Goal: Task Accomplishment & Management: Manage account settings

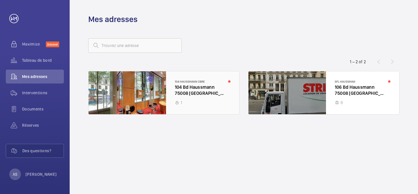
click at [206, 101] on div at bounding box center [164, 92] width 151 height 43
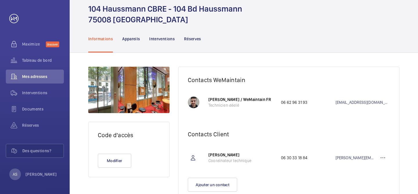
scroll to position [43, 0]
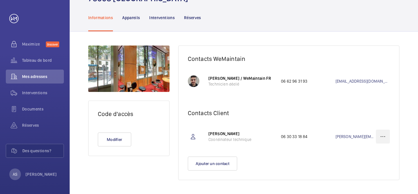
click at [381, 136] on wm-front-icon-button at bounding box center [383, 137] width 14 height 14
click at [371, 165] on p "Supprimer" at bounding box center [372, 166] width 23 height 6
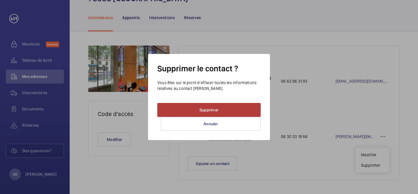
click at [234, 106] on button "Supprimer" at bounding box center [208, 110] width 103 height 14
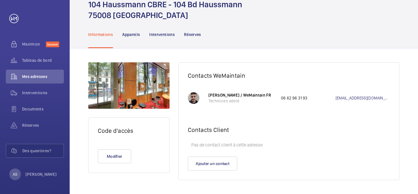
scroll to position [26, 0]
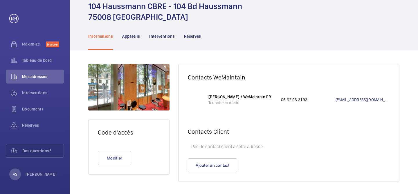
scroll to position [26, 0]
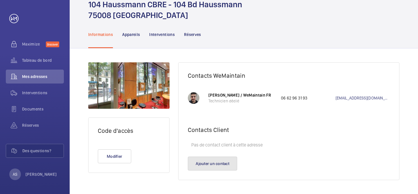
click at [219, 167] on button "Ajouter un contact" at bounding box center [212, 164] width 49 height 14
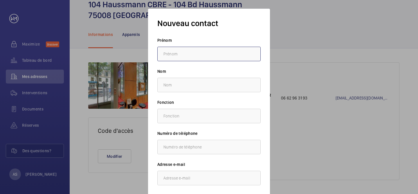
type input "K"
type input "Karim"
paste input "LOUAHDI"
type input "LOUAHDI"
click at [175, 115] on input "text" at bounding box center [208, 116] width 103 height 15
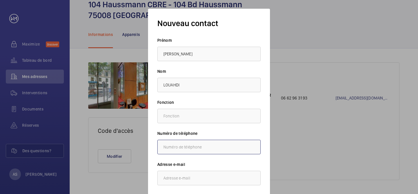
click at [174, 146] on input "text" at bounding box center [208, 147] width 103 height 15
click at [185, 175] on input "email" at bounding box center [208, 178] width 103 height 15
paste input "karim.louahdi@vinci-facilities.com"
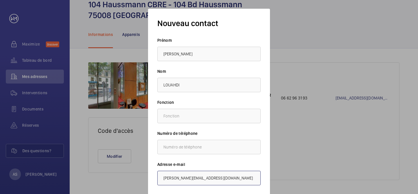
type input "karim.louahdi@vinci-facilities.com"
click at [266, 145] on div "Nouveau contact Prénom Karim Nom LOUAHDI Fonction Numéro de téléphone Adresse e…" at bounding box center [209, 115] width 122 height 212
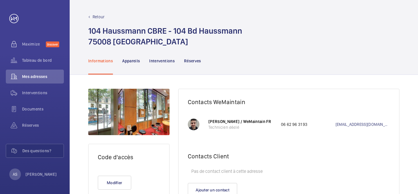
scroll to position [26, 0]
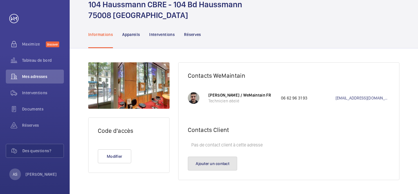
click at [218, 164] on button "Ajouter un contact" at bounding box center [212, 164] width 49 height 14
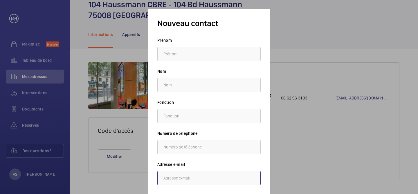
click at [183, 179] on input "email" at bounding box center [208, 178] width 103 height 15
paste input "[PERSON_NAME][EMAIL_ADDRESS][DOMAIN_NAME]"
type input "[PERSON_NAME][EMAIL_ADDRESS][DOMAIN_NAME]"
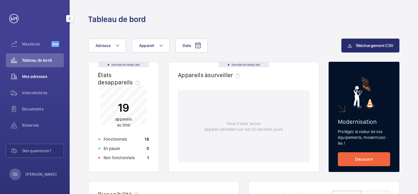
click at [38, 79] on span "Mes adresses" at bounding box center [43, 77] width 42 height 6
